Goal: Browse casually: Explore the website without a specific task or goal

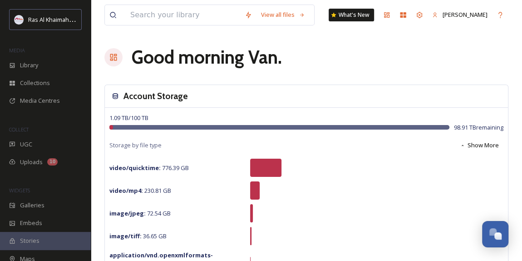
scroll to position [288, 0]
click at [36, 82] on span "Collections" at bounding box center [35, 83] width 30 height 9
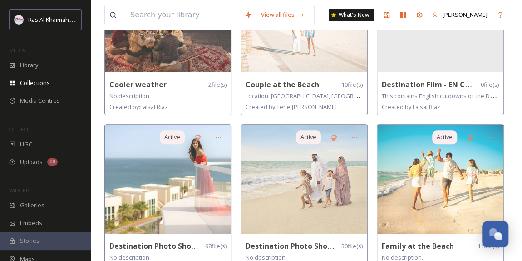
scroll to position [165, 0]
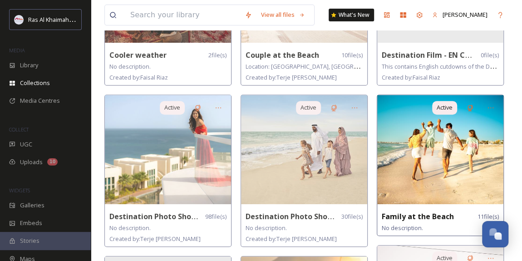
click at [430, 178] on img at bounding box center [440, 149] width 126 height 109
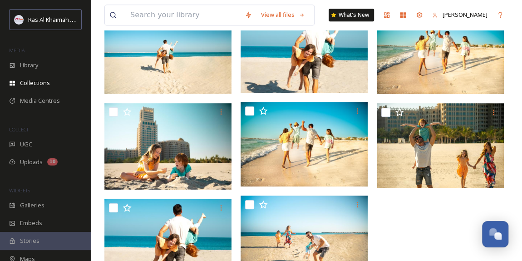
scroll to position [248, 0]
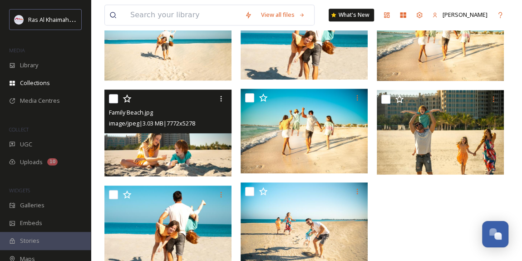
click at [187, 148] on img at bounding box center [167, 133] width 127 height 86
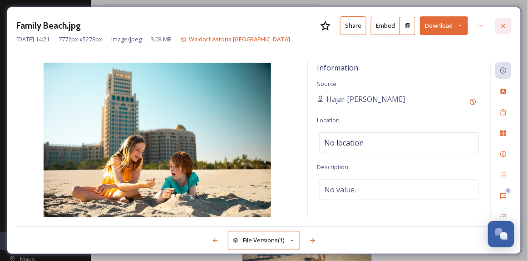
click at [502, 25] on icon at bounding box center [503, 25] width 7 height 7
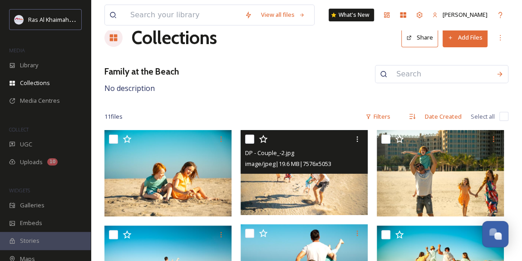
scroll to position [16, 0]
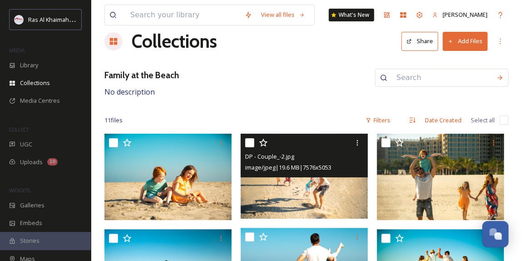
click at [312, 197] on img at bounding box center [304, 176] width 127 height 85
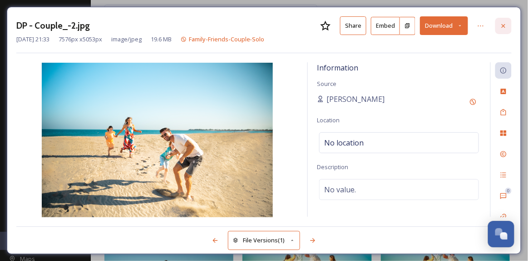
click at [504, 30] on div at bounding box center [504, 26] width 16 height 16
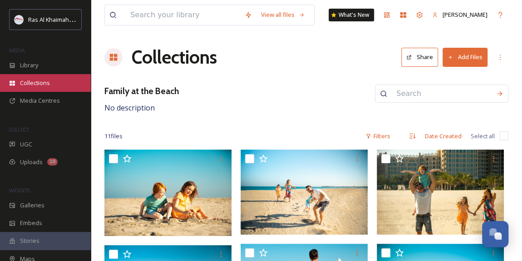
click at [43, 83] on span "Collections" at bounding box center [35, 83] width 30 height 9
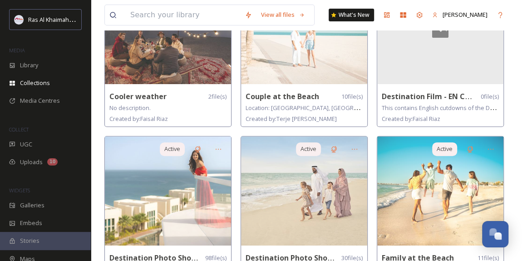
scroll to position [165, 0]
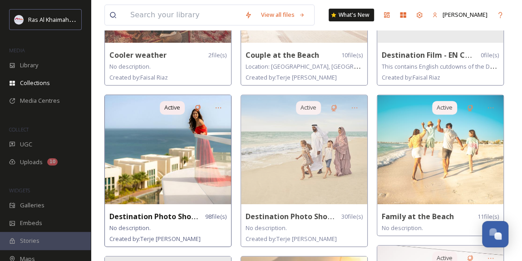
click at [164, 162] on img at bounding box center [168, 149] width 126 height 109
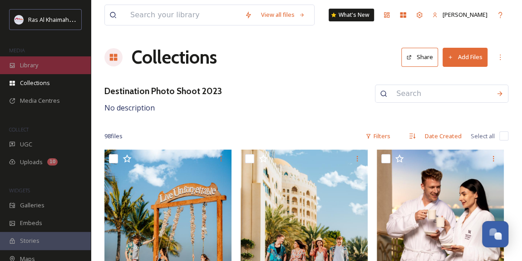
click at [34, 70] on div "Library" at bounding box center [45, 65] width 91 height 18
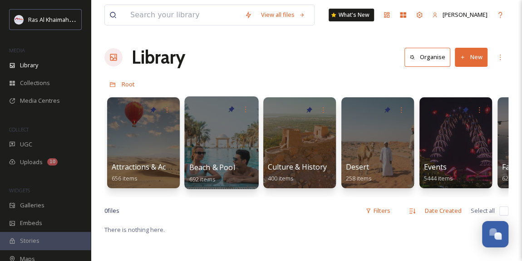
click at [233, 149] on div at bounding box center [221, 142] width 74 height 93
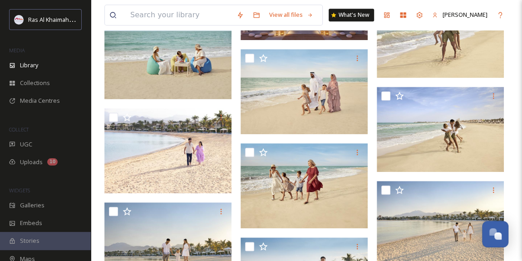
scroll to position [454, 0]
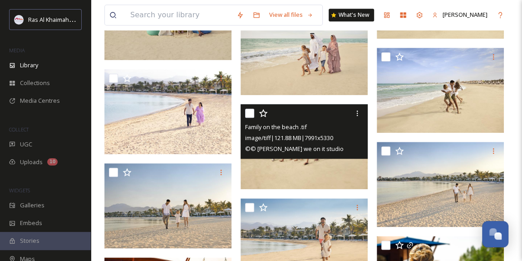
click at [312, 162] on img at bounding box center [304, 146] width 127 height 85
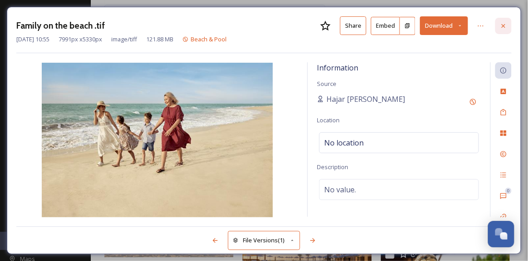
click at [502, 27] on icon at bounding box center [503, 25] width 7 height 7
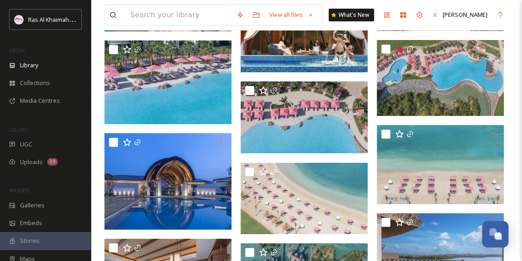
scroll to position [1651, 0]
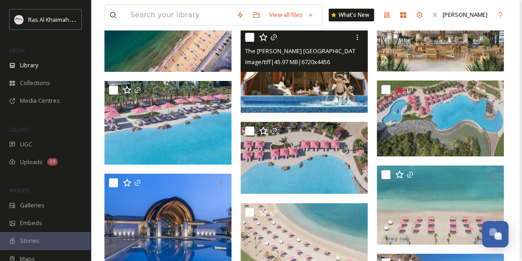
click at [318, 90] on img at bounding box center [304, 70] width 127 height 84
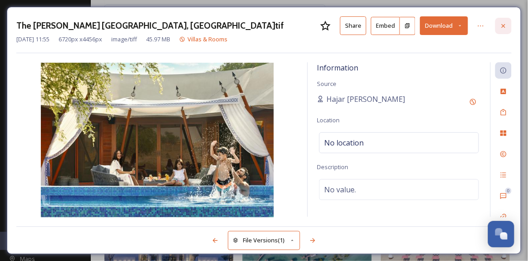
click at [507, 27] on icon at bounding box center [503, 25] width 7 height 7
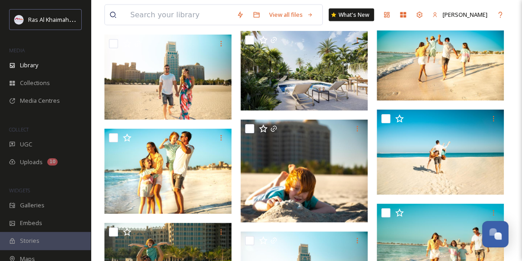
scroll to position [7762, 0]
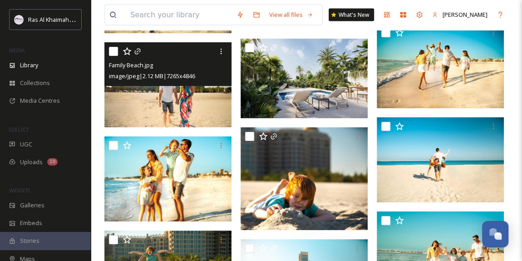
click at [203, 91] on img at bounding box center [167, 84] width 127 height 85
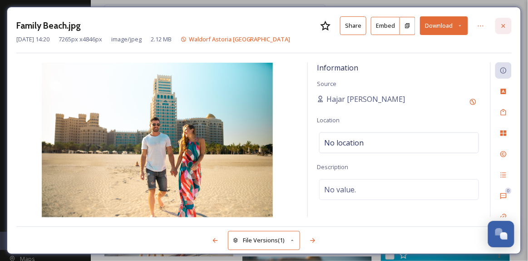
click at [501, 25] on icon at bounding box center [503, 25] width 7 height 7
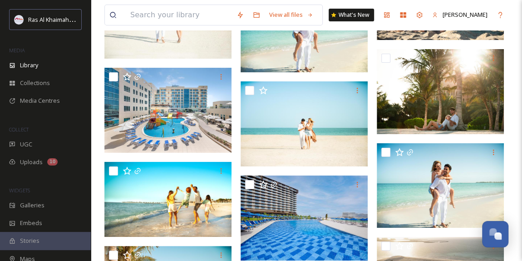
scroll to position [8589, 0]
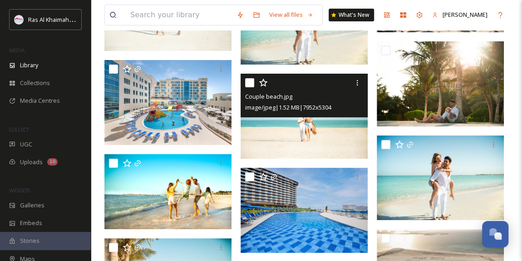
click at [309, 133] on img at bounding box center [304, 116] width 127 height 85
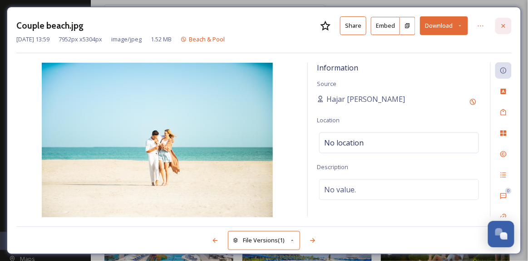
click at [507, 22] on icon at bounding box center [503, 25] width 7 height 7
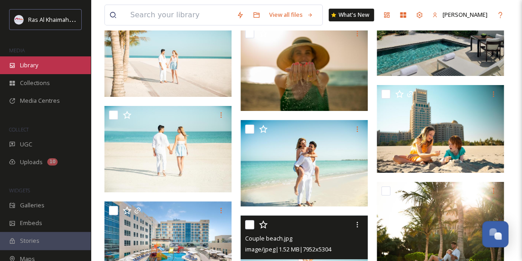
click at [43, 62] on div "Library" at bounding box center [45, 65] width 91 height 18
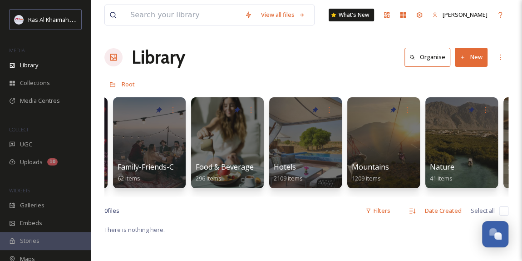
scroll to position [0, 386]
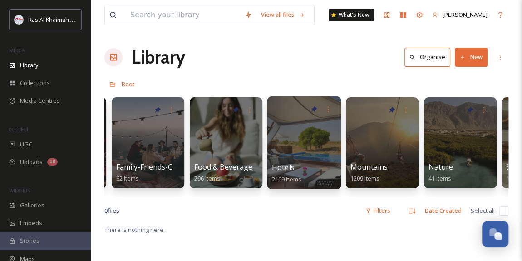
click at [283, 156] on div at bounding box center [304, 142] width 74 height 93
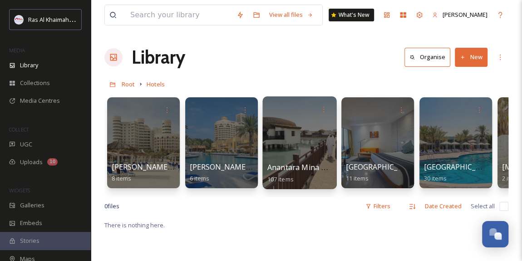
click at [288, 143] on div at bounding box center [300, 142] width 74 height 93
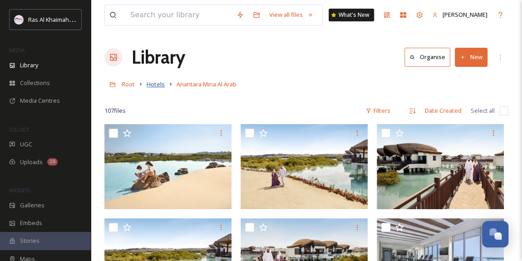
click at [157, 84] on span "Hotels" at bounding box center [156, 84] width 18 height 8
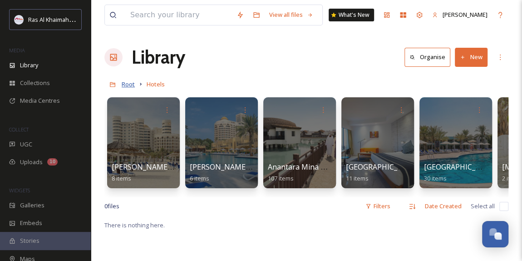
click at [127, 85] on span "Root" at bounding box center [128, 84] width 13 height 8
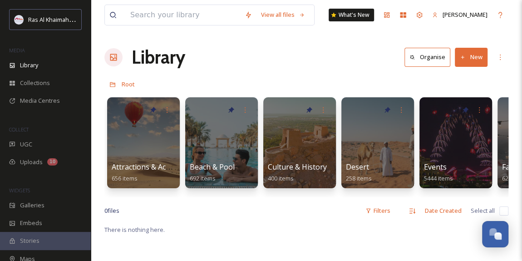
drag, startPoint x: 177, startPoint y: 196, endPoint x: 276, endPoint y: 197, distance: 98.6
click at [276, 197] on div "Attractions & Activities 656 items Beach & Pool 692 items Culture & History 400…" at bounding box center [306, 145] width 404 height 104
drag, startPoint x: 170, startPoint y: 196, endPoint x: 245, endPoint y: 198, distance: 74.5
click at [249, 197] on div "Attractions & Activities 656 items Beach & Pool 692 items Culture & History 400…" at bounding box center [306, 145] width 404 height 104
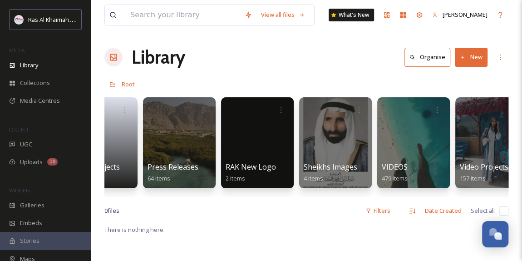
scroll to position [0, 1783]
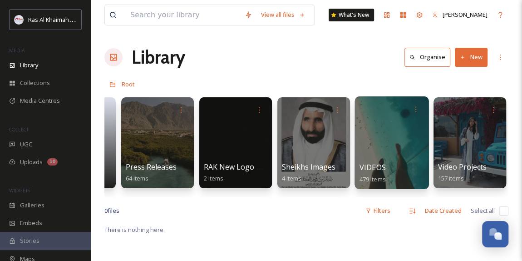
click at [396, 137] on div at bounding box center [392, 142] width 74 height 93
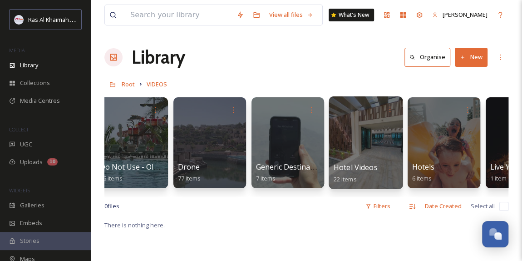
scroll to position [0, 560]
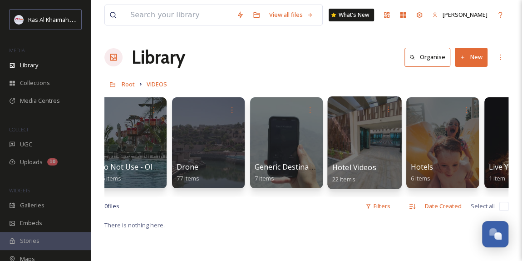
click at [345, 152] on div at bounding box center [364, 142] width 74 height 93
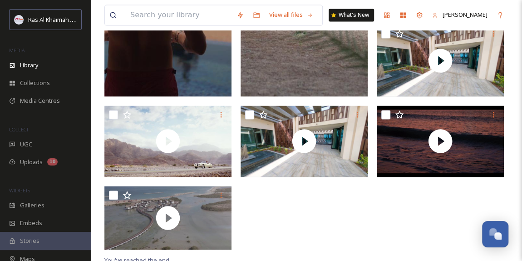
scroll to position [815, 0]
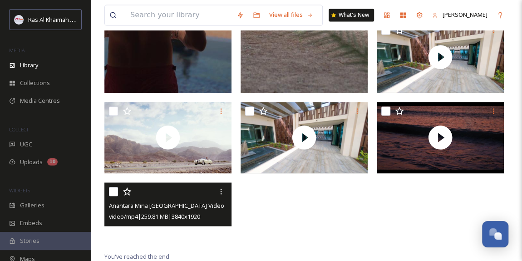
click at [186, 230] on video "Anantara Mina Al Arab Ras Al Khaimah Resort Video" at bounding box center [167, 214] width 127 height 64
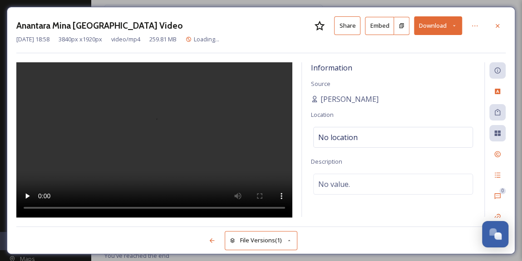
scroll to position [743, 0]
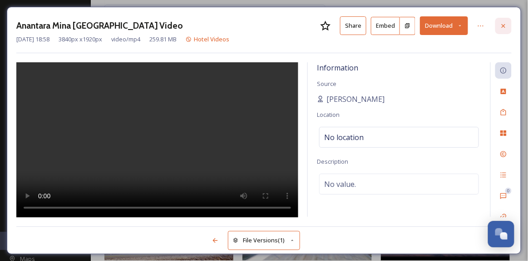
click at [504, 26] on icon at bounding box center [503, 25] width 7 height 7
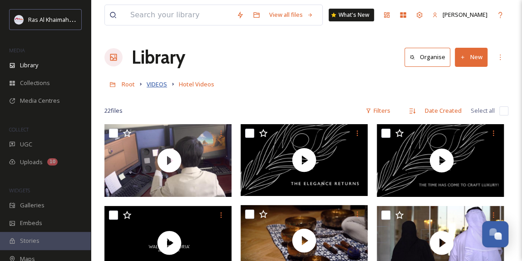
click at [152, 87] on span "VIDEOS" at bounding box center [157, 84] width 20 height 8
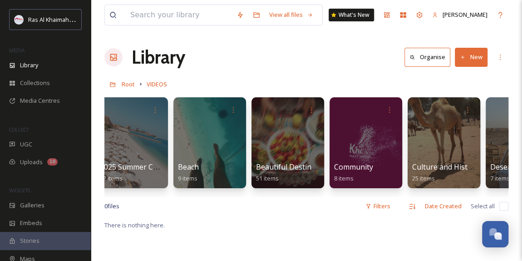
scroll to position [0, 96]
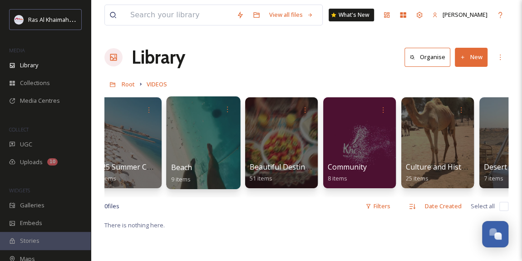
click at [205, 151] on div at bounding box center [203, 142] width 74 height 93
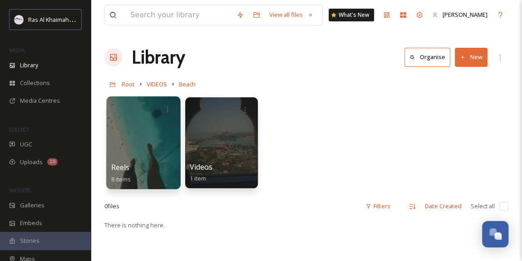
click at [138, 153] on div at bounding box center [143, 142] width 74 height 93
